Goal: Information Seeking & Learning: Learn about a topic

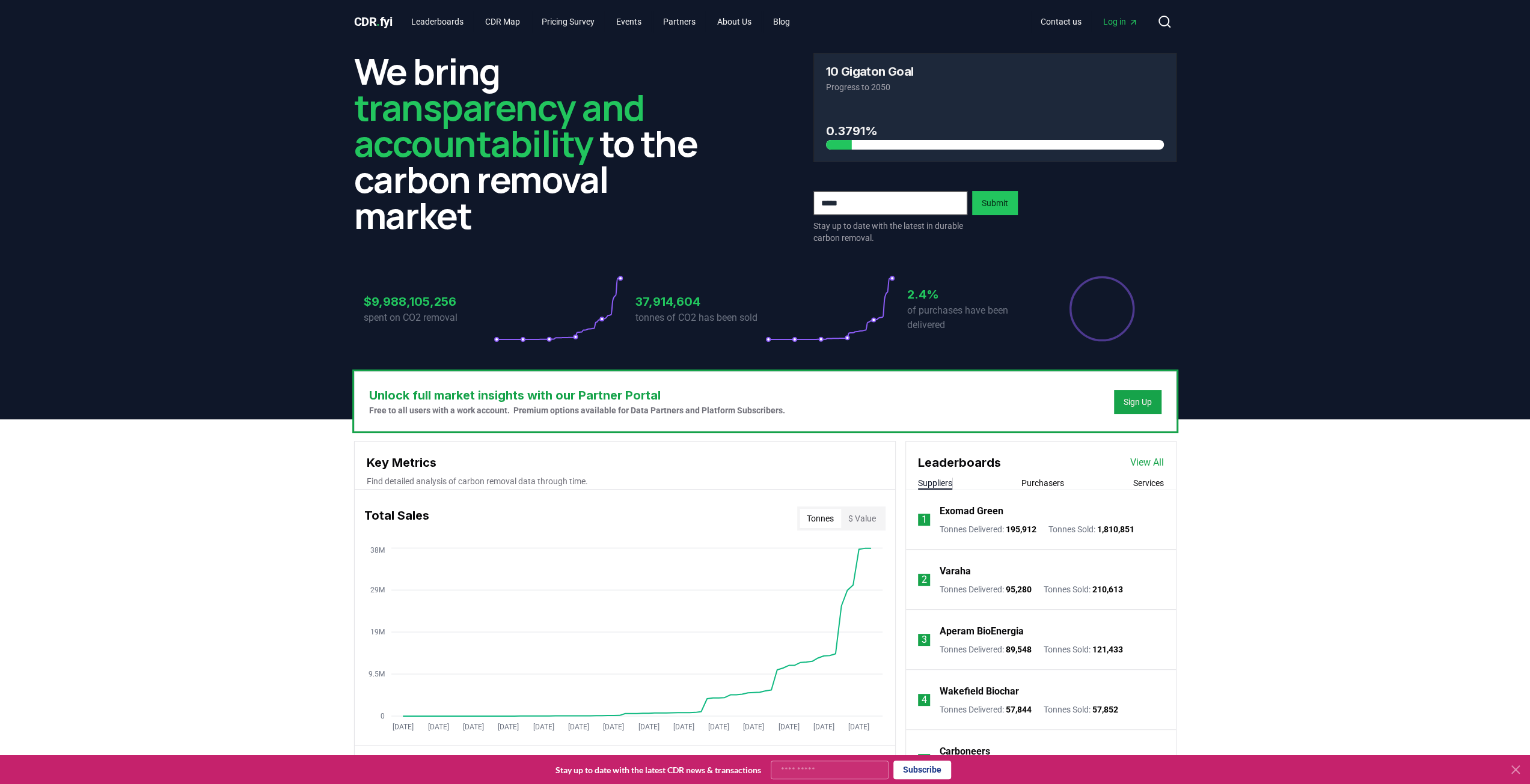
click at [1145, 466] on link "View All" at bounding box center [1147, 463] width 34 height 14
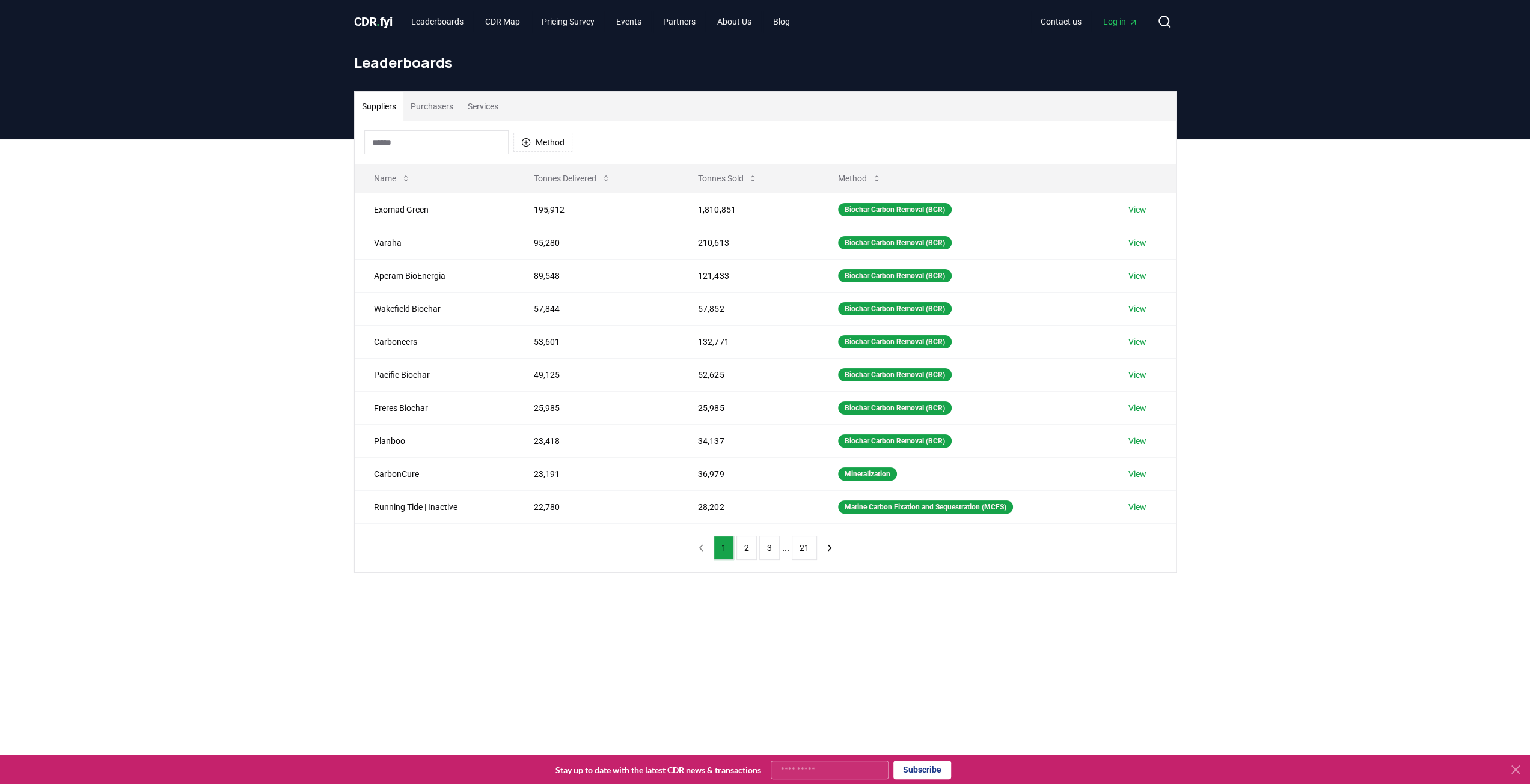
click at [394, 142] on input at bounding box center [437, 142] width 144 height 24
click at [746, 117] on div "Suppliers Purchasers Services" at bounding box center [765, 106] width 821 height 29
click at [415, 757] on div at bounding box center [765, 770] width 1530 height 29
click at [745, 174] on button "Tonnes Sold" at bounding box center [727, 178] width 79 height 24
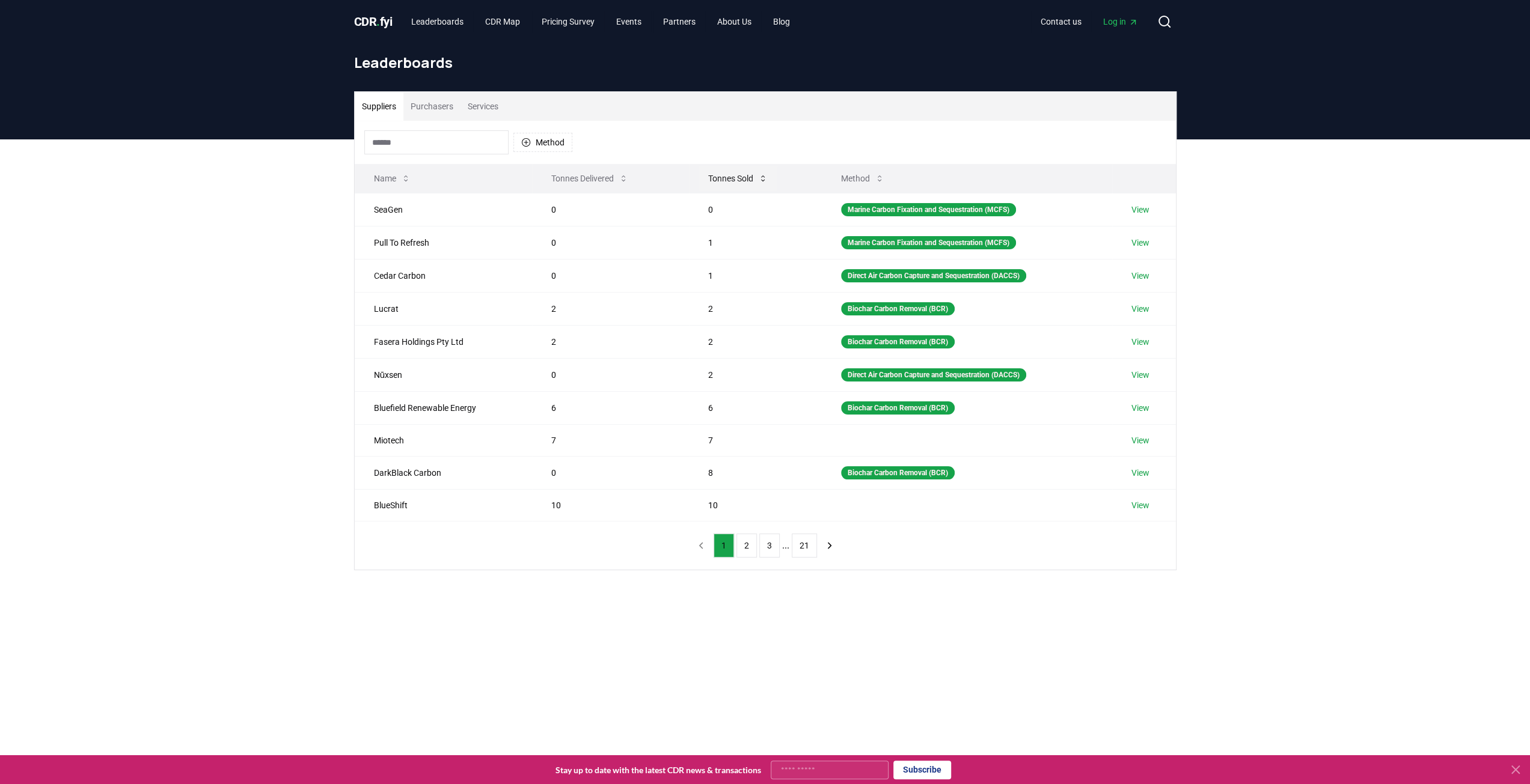
click at [745, 174] on button "Tonnes Sold" at bounding box center [738, 178] width 79 height 24
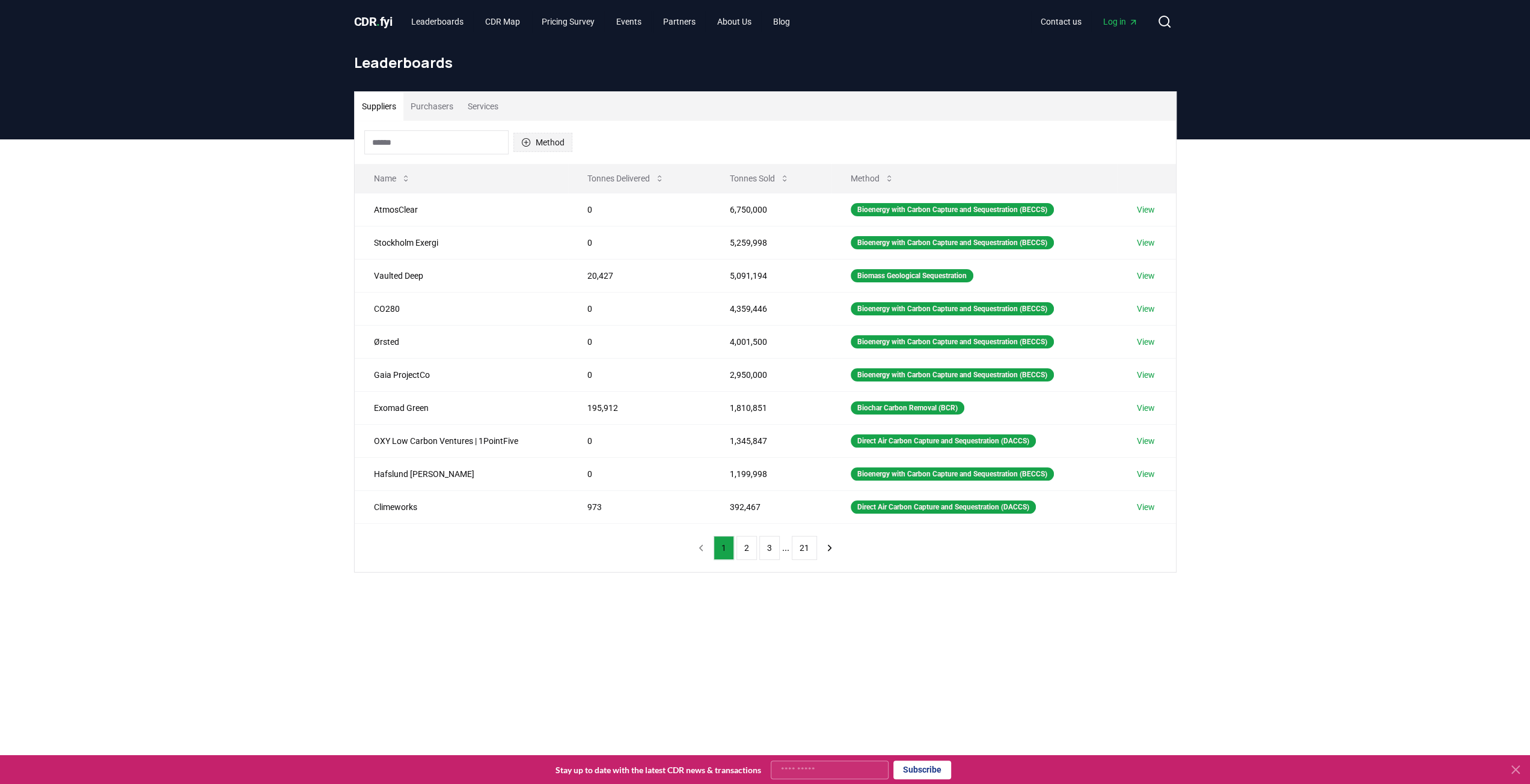
click at [527, 141] on icon "button" at bounding box center [526, 142] width 10 height 10
click at [527, 198] on div "Suggestions" at bounding box center [525, 200] width 10 height 10
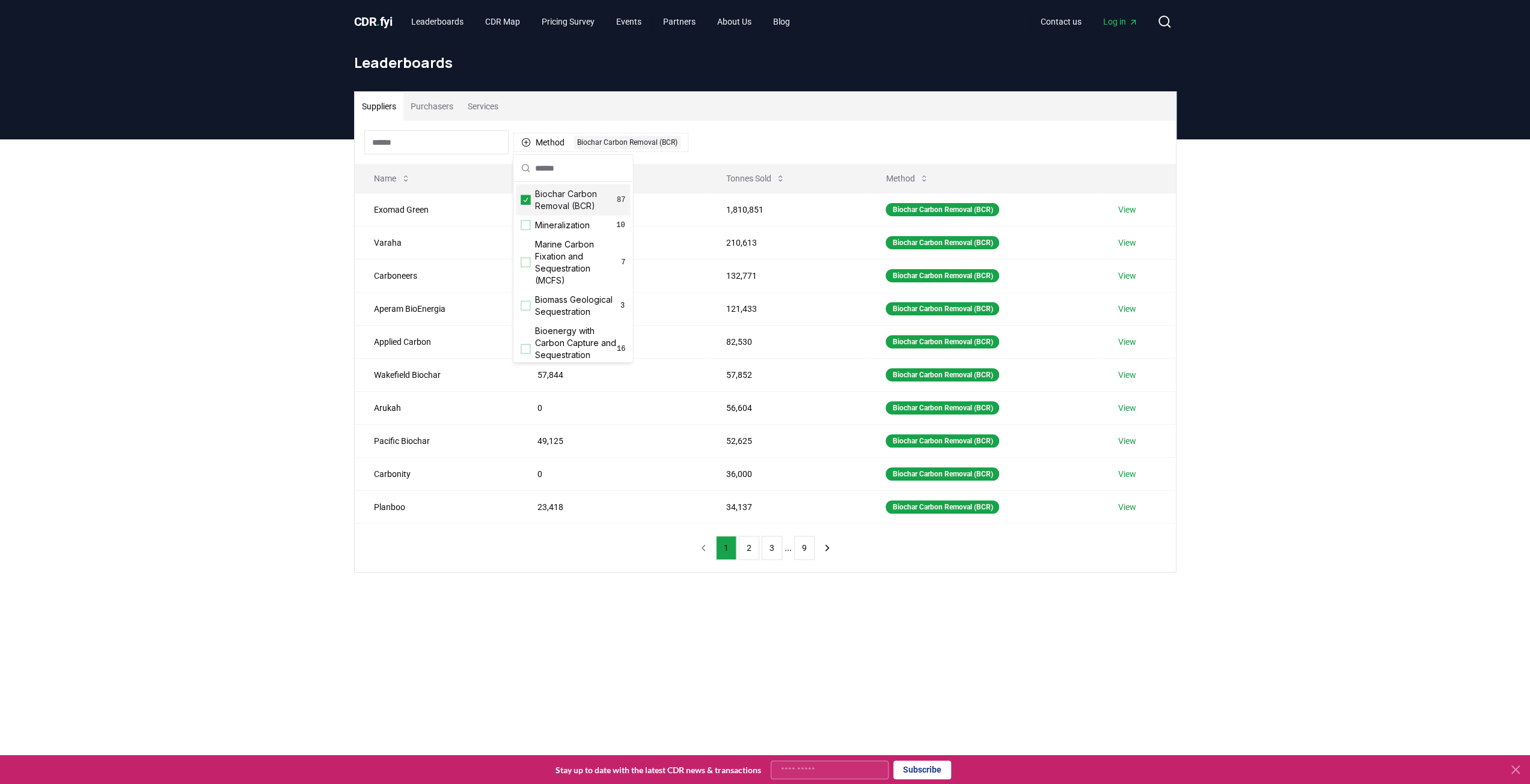
click at [716, 150] on div "Method 1 Biochar Carbon Removal (BCR)" at bounding box center [765, 142] width 821 height 43
click at [437, 110] on button "Purchasers" at bounding box center [431, 106] width 57 height 29
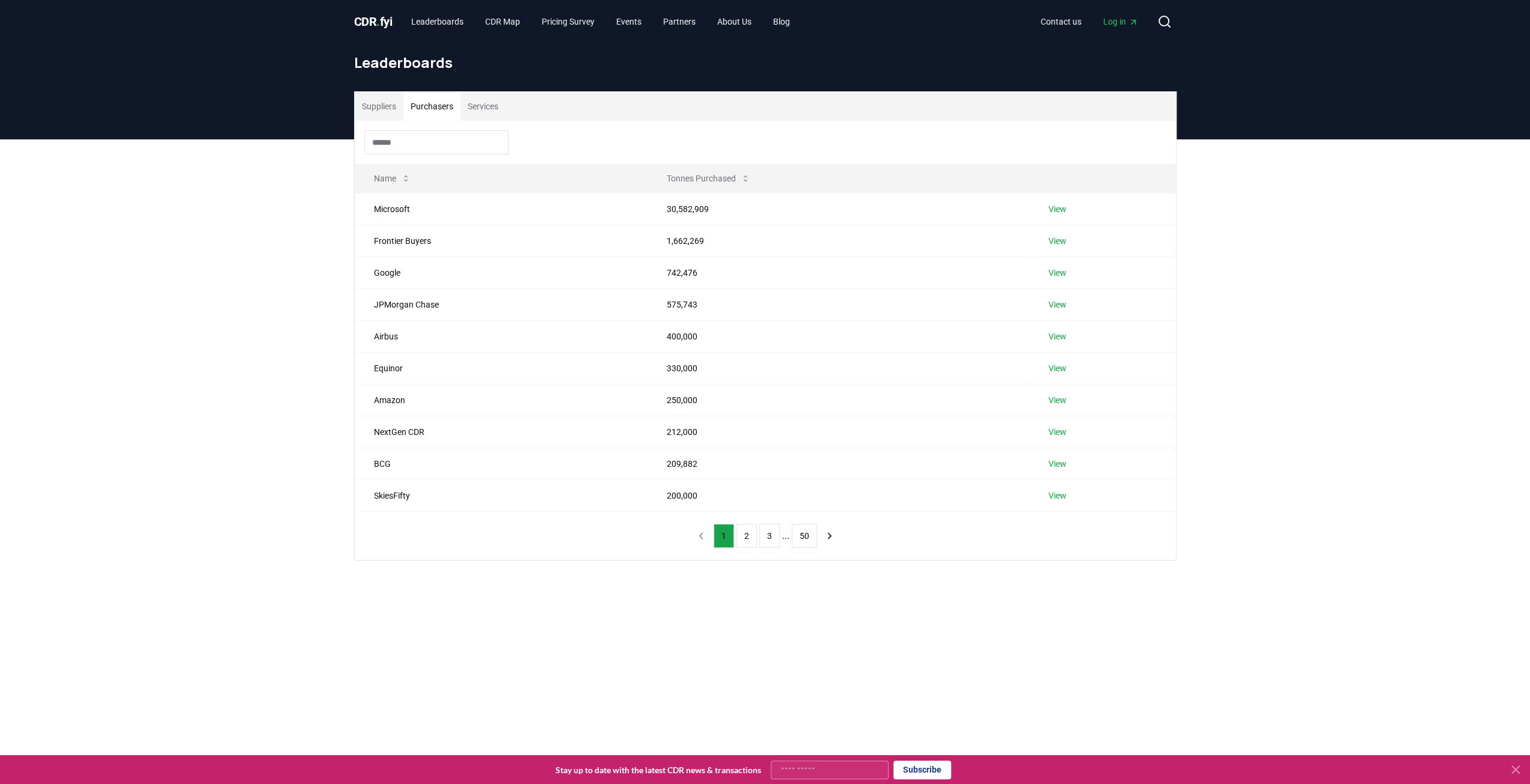
click at [382, 108] on button "Suppliers" at bounding box center [378, 106] width 49 height 29
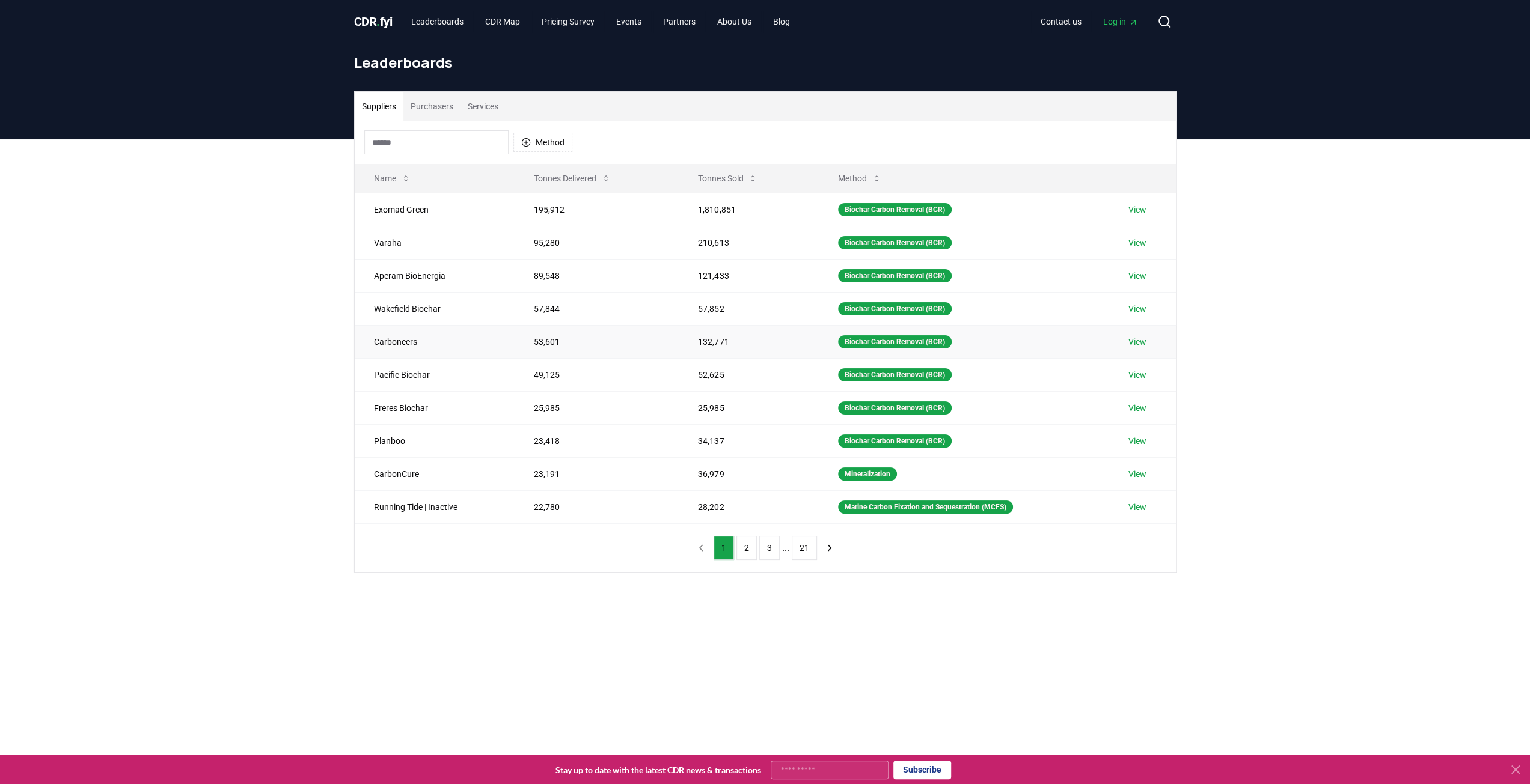
click at [1137, 337] on link "View" at bounding box center [1137, 342] width 18 height 12
